Goal: Transaction & Acquisition: Register for event/course

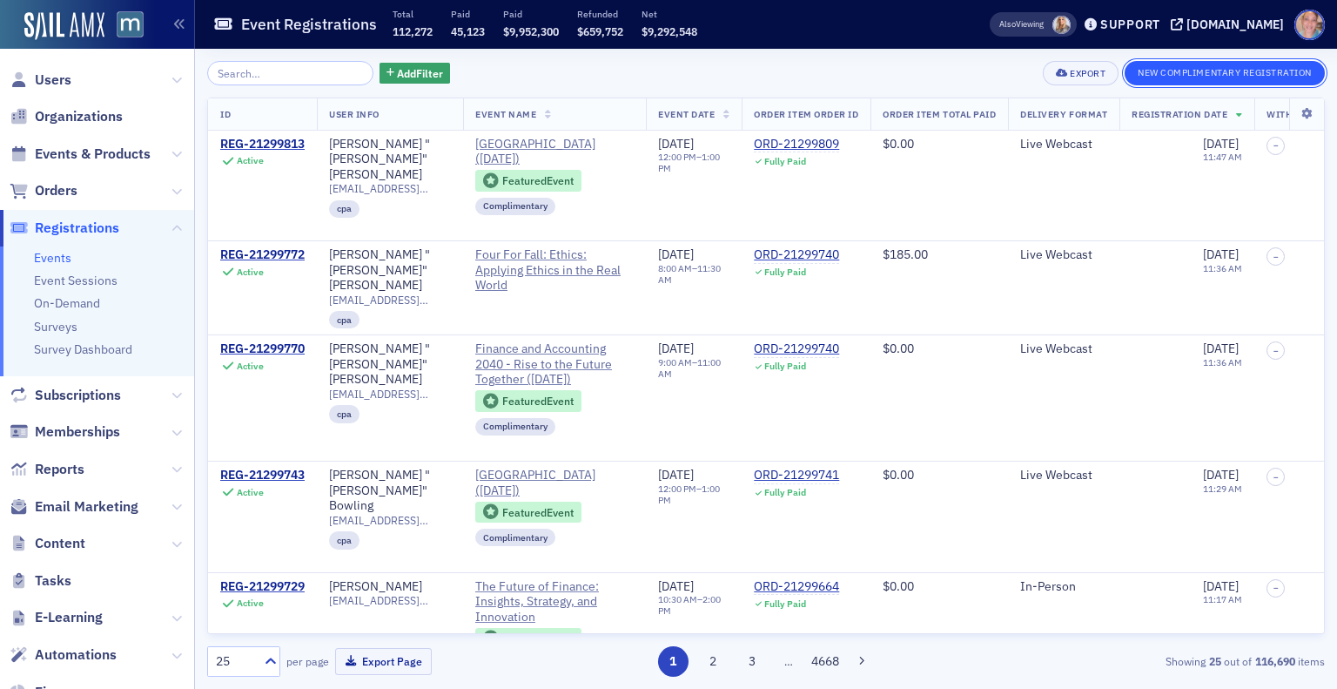
click at [1163, 75] on button "New Complimentary Registration" at bounding box center [1225, 73] width 200 height 24
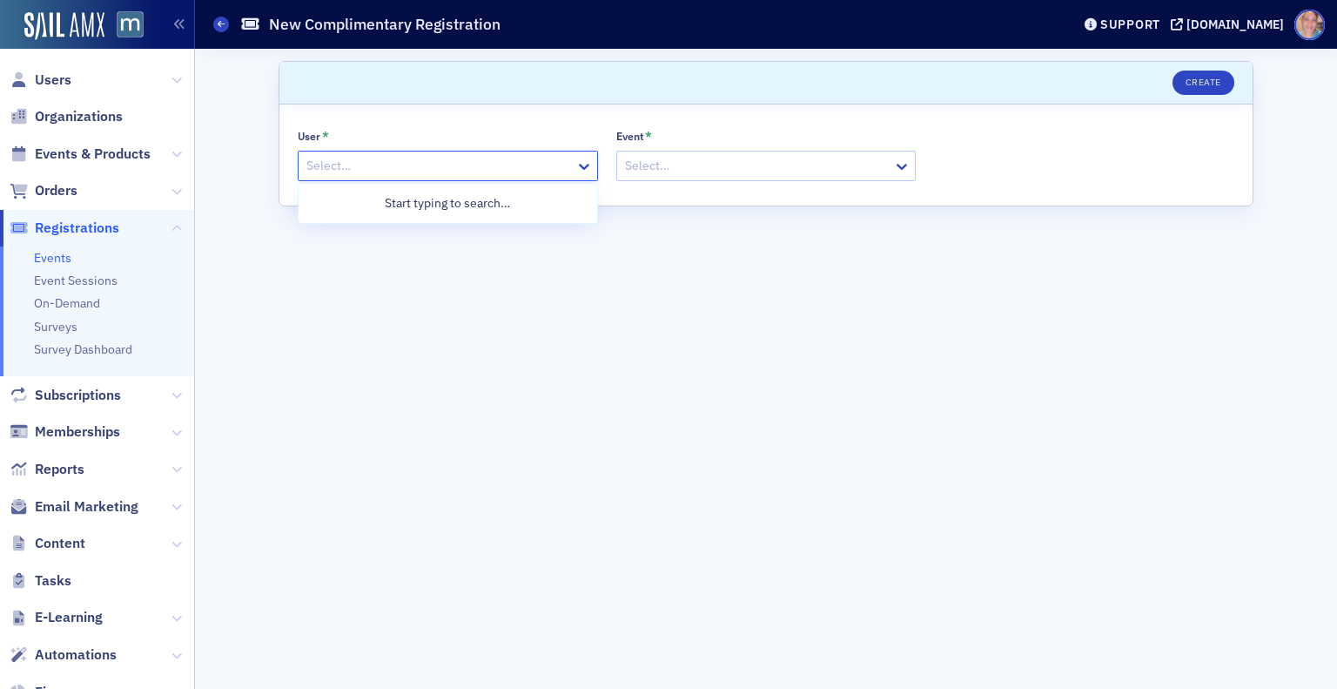
click at [436, 161] on div at bounding box center [439, 166] width 269 height 22
type input "delanda"
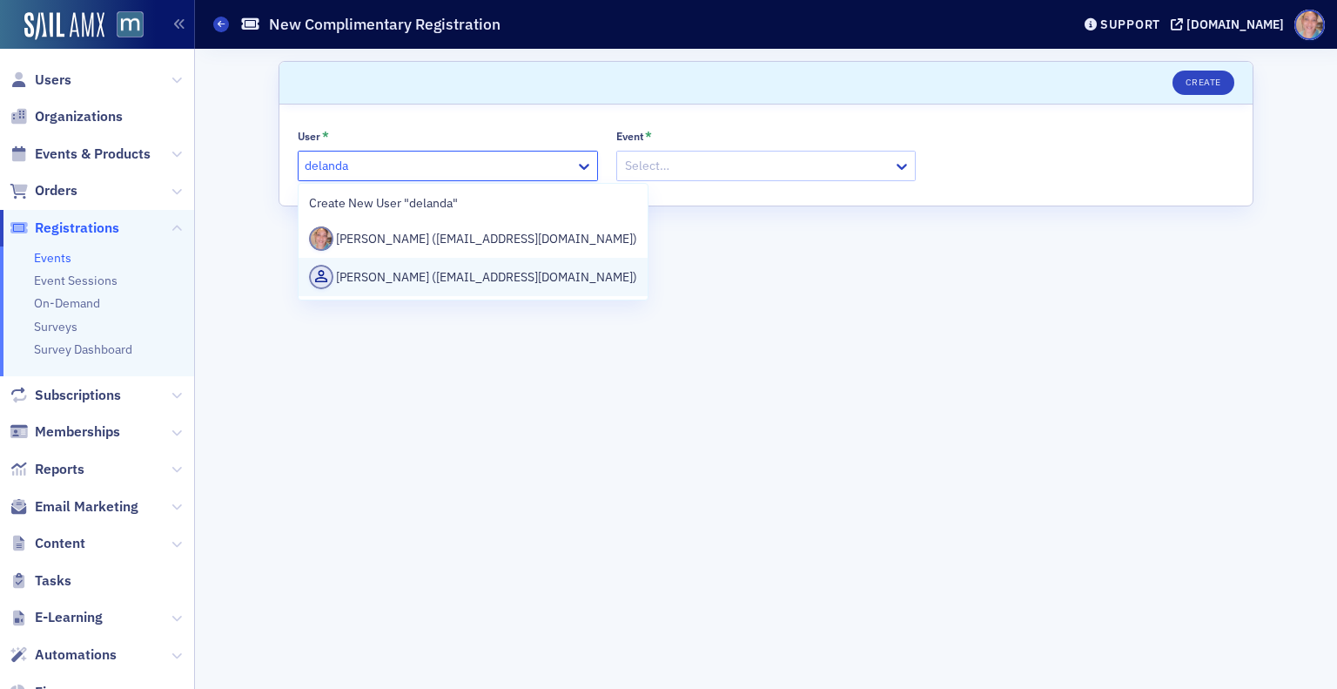
click at [451, 273] on div "[PERSON_NAME] ([EMAIL_ADDRESS][DOMAIN_NAME])" at bounding box center [473, 277] width 329 height 24
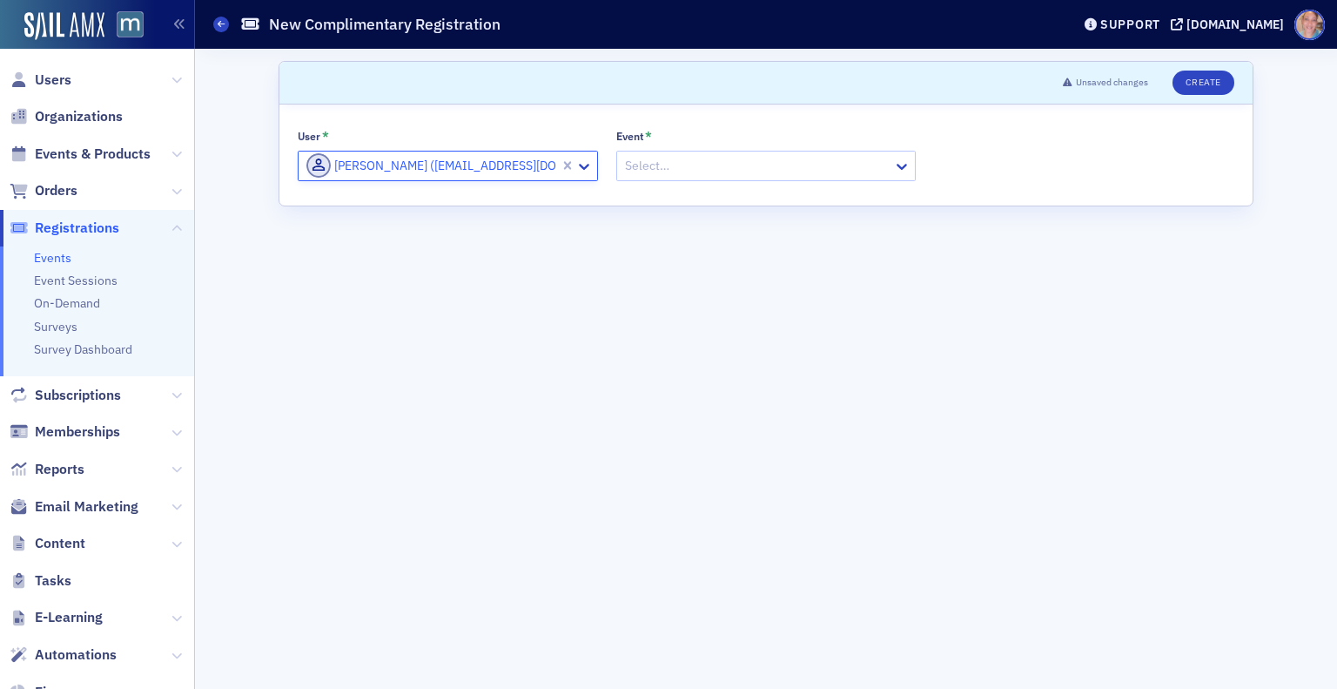
click at [678, 165] on div at bounding box center [757, 166] width 269 height 22
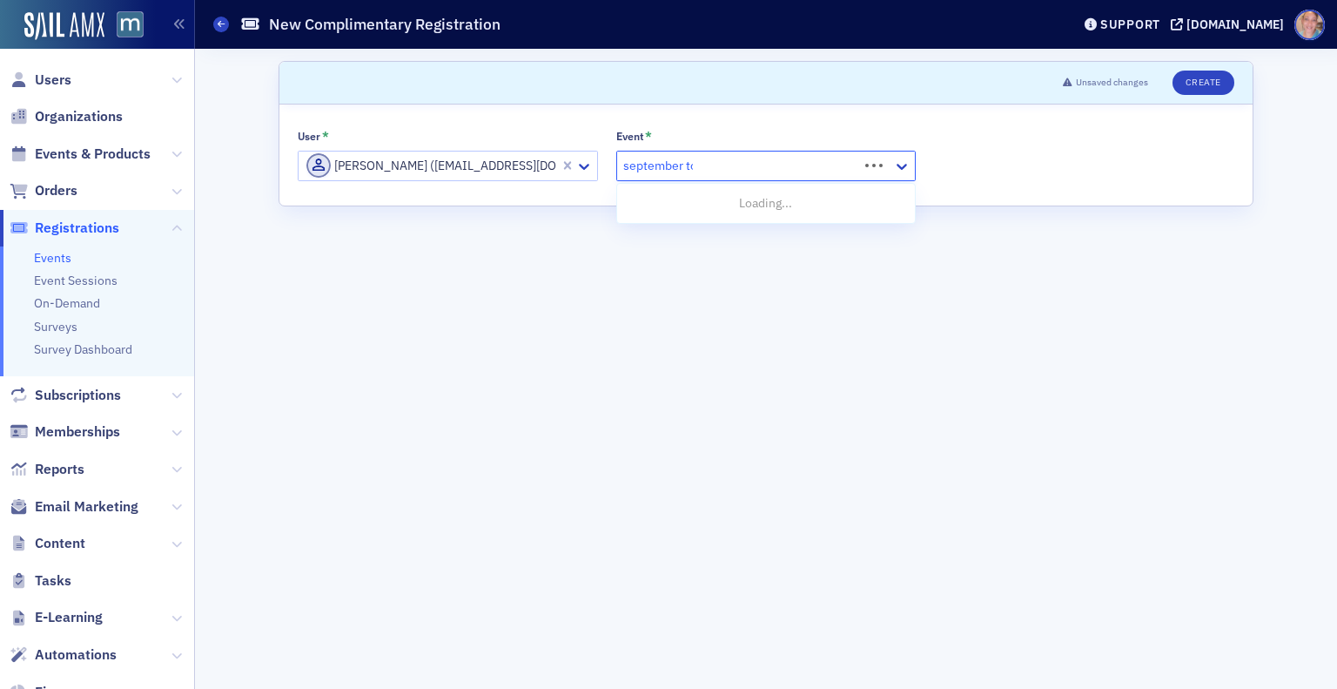
type input "september tow"
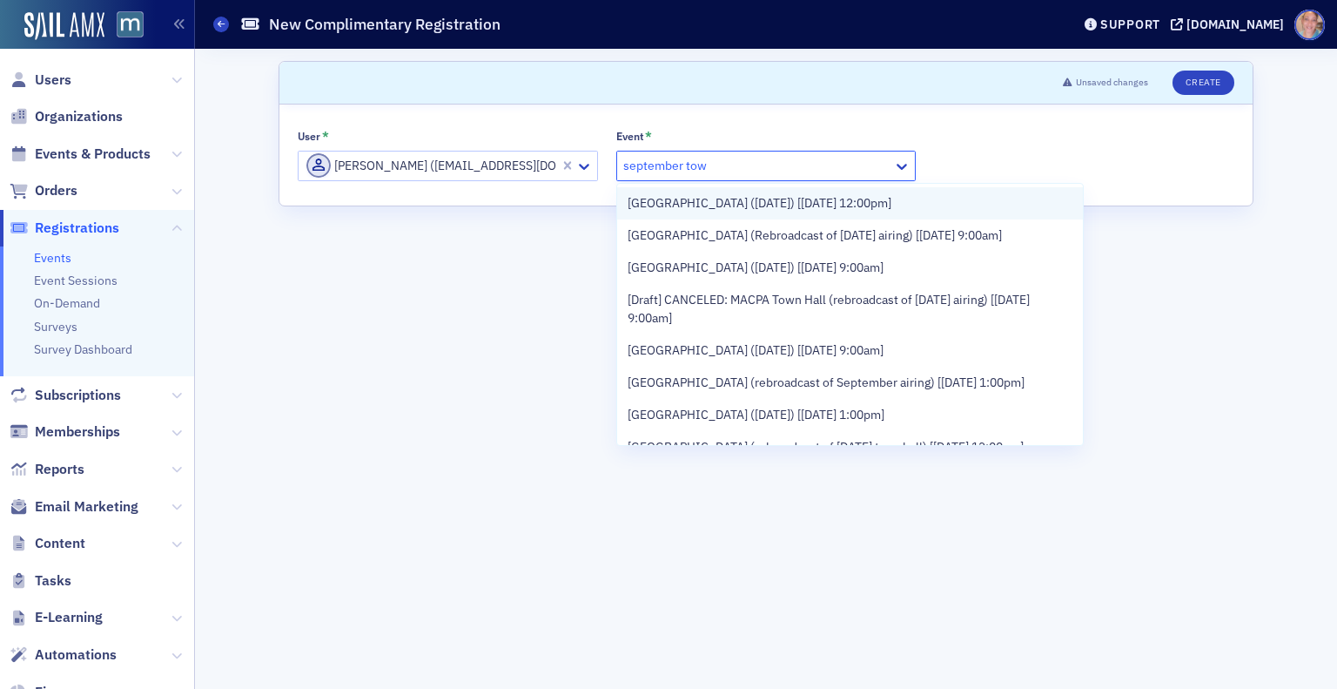
click at [798, 202] on span "[GEOGRAPHIC_DATA] ([DATE]) [[DATE] 12:00pm]" at bounding box center [760, 203] width 264 height 18
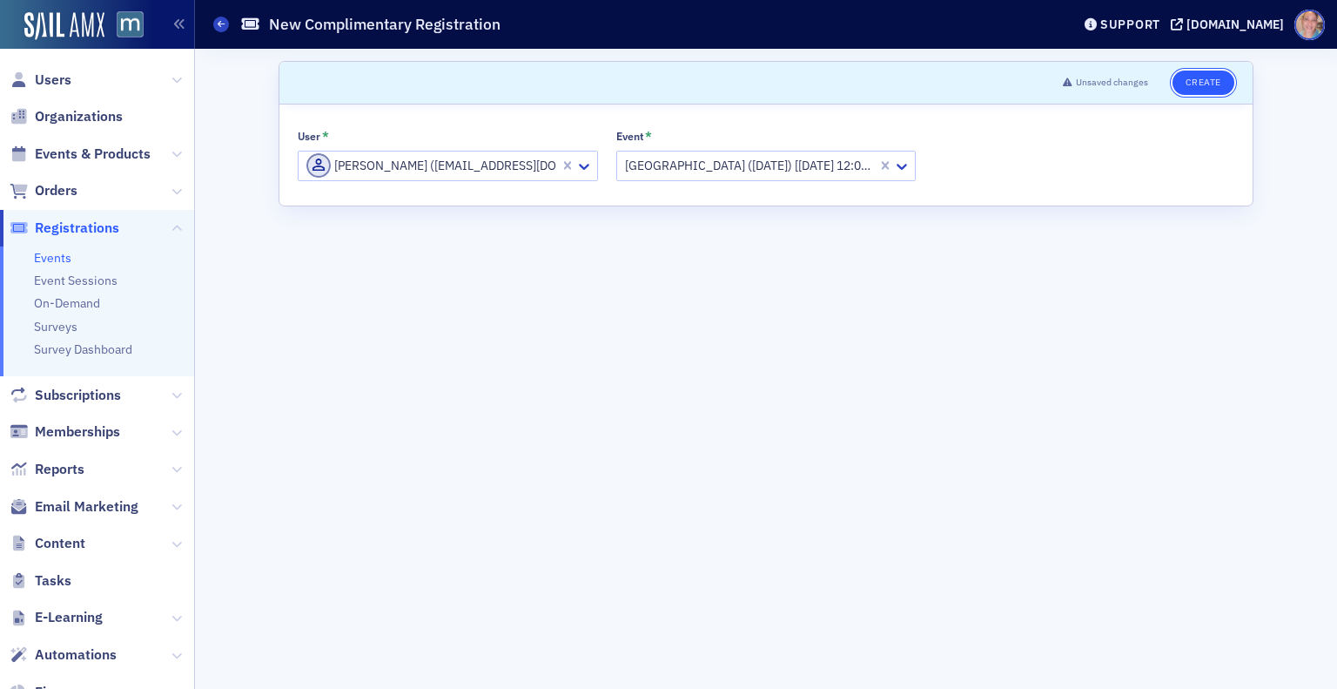
click at [1203, 86] on button "Create" at bounding box center [1204, 83] width 62 height 24
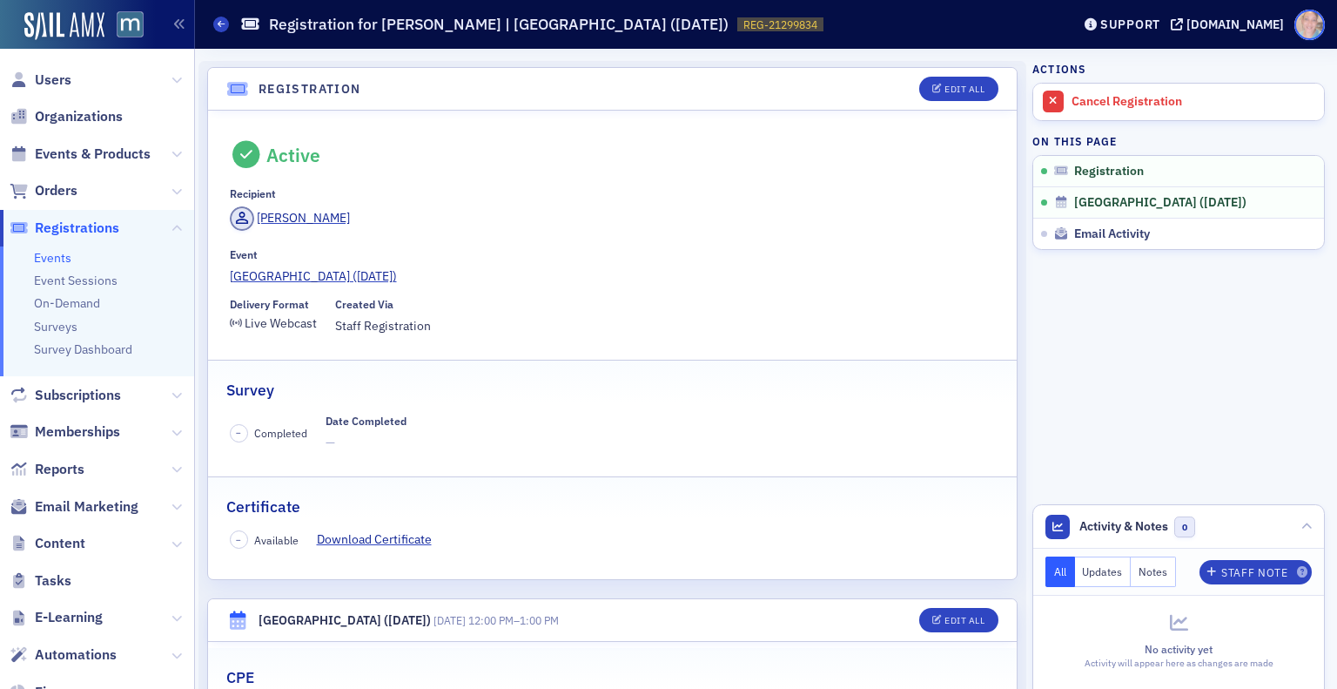
click at [1304, 35] on span at bounding box center [1310, 25] width 30 height 30
click at [1295, 84] on span "Logout" at bounding box center [1291, 84] width 67 height 16
